Goal: Information Seeking & Learning: Learn about a topic

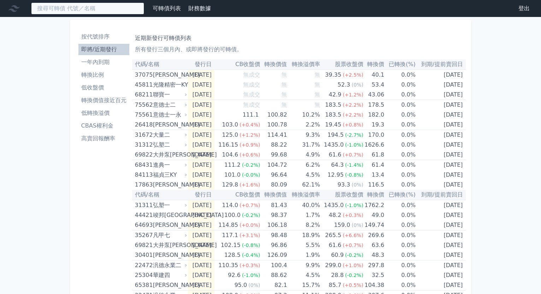
drag, startPoint x: 0, startPoint y: 0, endPoint x: 106, endPoint y: 11, distance: 106.5
click at [106, 11] on input at bounding box center [87, 8] width 113 height 12
type input "26418"
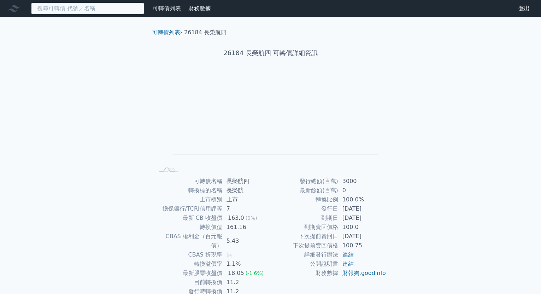
click at [96, 8] on input at bounding box center [87, 8] width 113 height 12
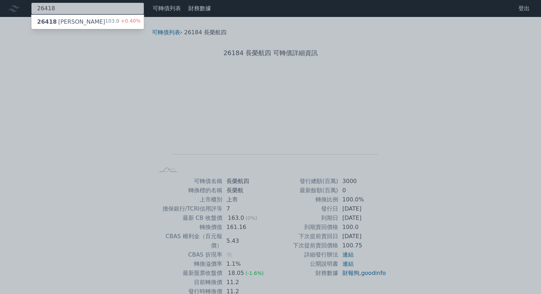
type input "26418"
click at [60, 24] on div "26418 [PERSON_NAME]" at bounding box center [71, 22] width 68 height 8
click at [96, 102] on div at bounding box center [270, 147] width 541 height 294
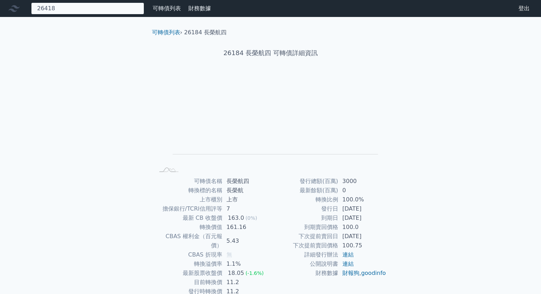
click at [77, 13] on div "26418 26418 正德八 103.0 +0.40%" at bounding box center [87, 8] width 113 height 12
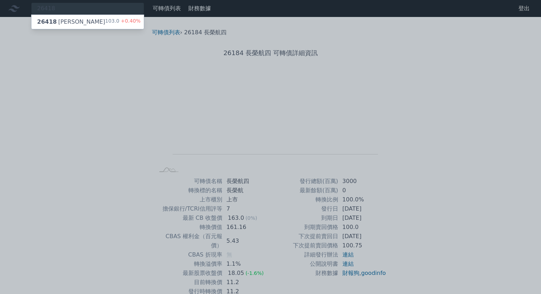
click at [67, 24] on div "26418 [PERSON_NAME]" at bounding box center [71, 22] width 68 height 8
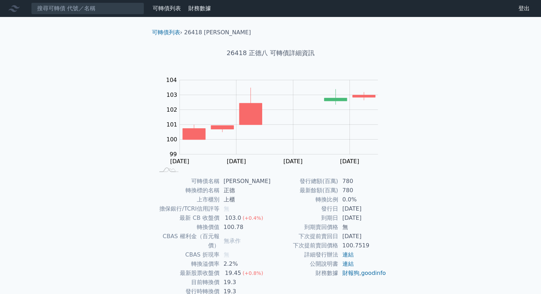
click at [8, 10] on div at bounding box center [15, 8] width 23 height 11
click at [15, 9] on icon at bounding box center [13, 8] width 11 height 11
click at [158, 8] on link "可轉債列表" at bounding box center [167, 8] width 28 height 7
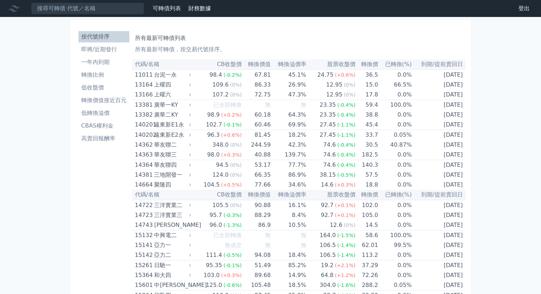
click at [111, 72] on li "轉換比例" at bounding box center [103, 75] width 51 height 8
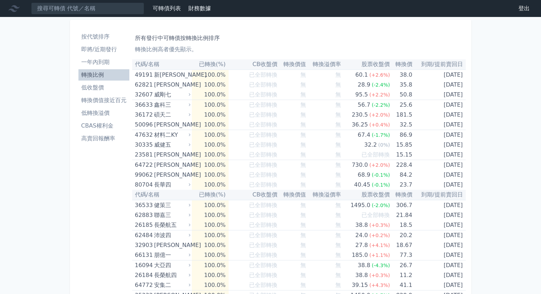
click at [111, 94] on ul "按代號排序 即將/近期發行 一年內到期 轉換比例 低收盤價 轉換價值接近百元 低轉換溢價 CBAS權利金 高賣回報酬率" at bounding box center [103, 87] width 51 height 113
click at [111, 96] on li "轉換價值接近百元" at bounding box center [103, 100] width 51 height 8
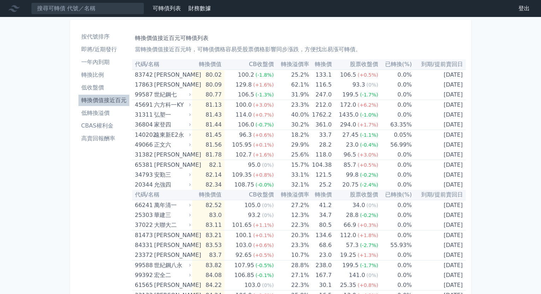
click at [297, 65] on th "轉換溢價率" at bounding box center [291, 64] width 35 height 10
drag, startPoint x: 297, startPoint y: 65, endPoint x: 304, endPoint y: 68, distance: 7.5
click at [304, 68] on th "轉換溢價率" at bounding box center [291, 64] width 35 height 10
click at [117, 73] on li "轉換比例" at bounding box center [103, 75] width 51 height 8
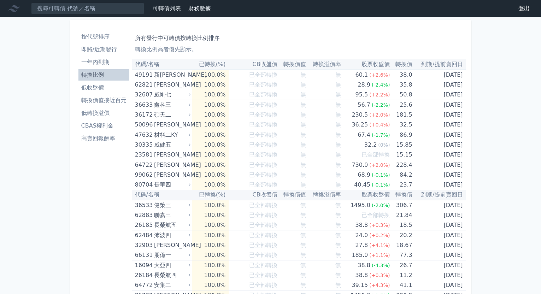
click at [365, 66] on th "股票收盤價" at bounding box center [365, 64] width 49 height 10
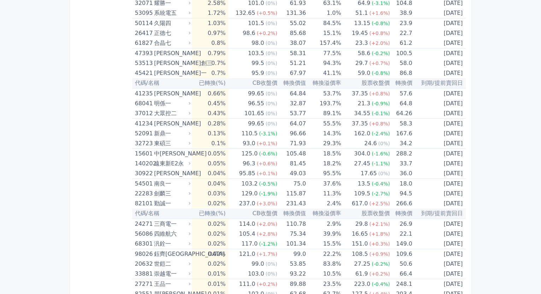
scroll to position [1558, 0]
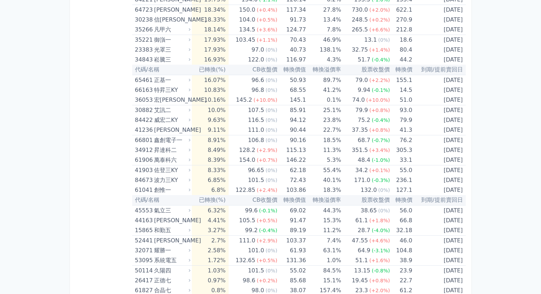
drag, startPoint x: 540, startPoint y: 211, endPoint x: 526, endPoint y: 15, distance: 196.1
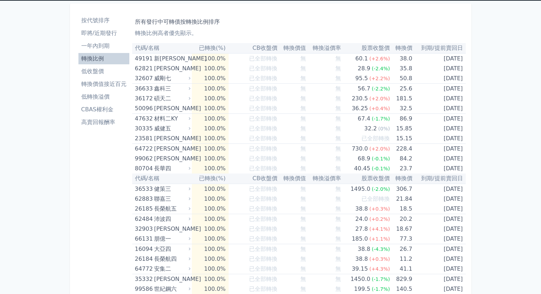
scroll to position [10, 0]
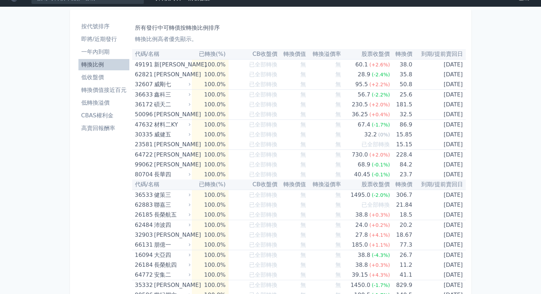
click at [122, 89] on li "轉換價值接近百元" at bounding box center [103, 90] width 51 height 8
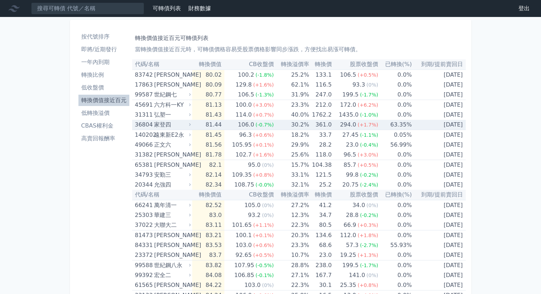
click at [297, 125] on td "30.2%" at bounding box center [291, 125] width 35 height 10
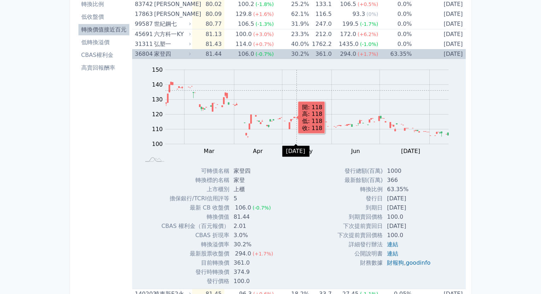
scroll to position [35, 0]
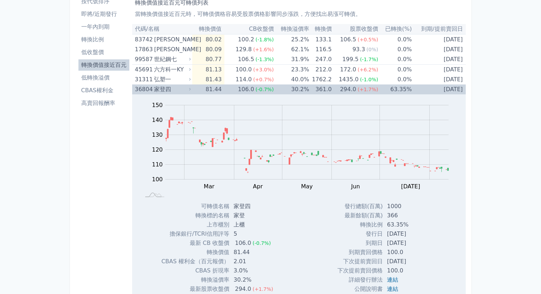
click at [317, 86] on td "361.0" at bounding box center [320, 89] width 23 height 10
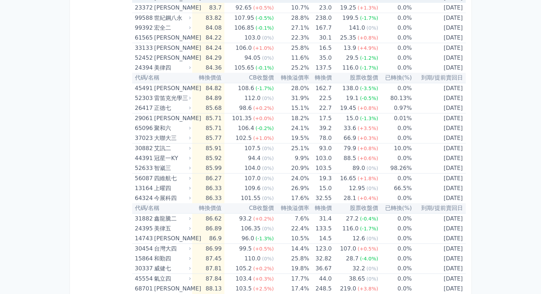
scroll to position [282, 0]
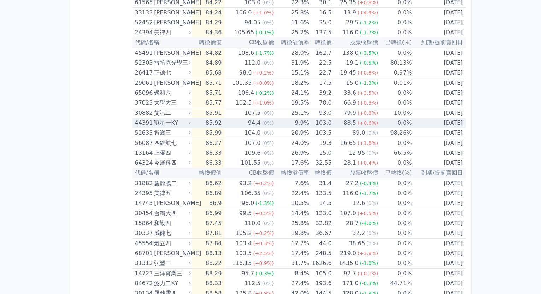
click at [304, 121] on td "9.9%" at bounding box center [291, 123] width 35 height 10
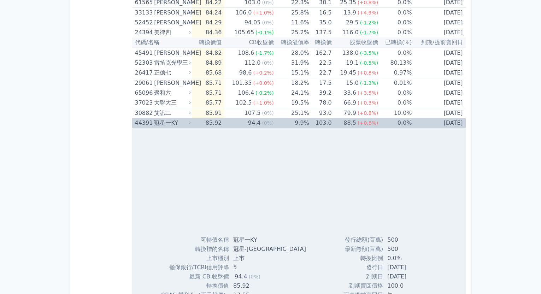
click at [304, 121] on td "9.9%" at bounding box center [291, 123] width 35 height 10
